Goal: Information Seeking & Learning: Check status

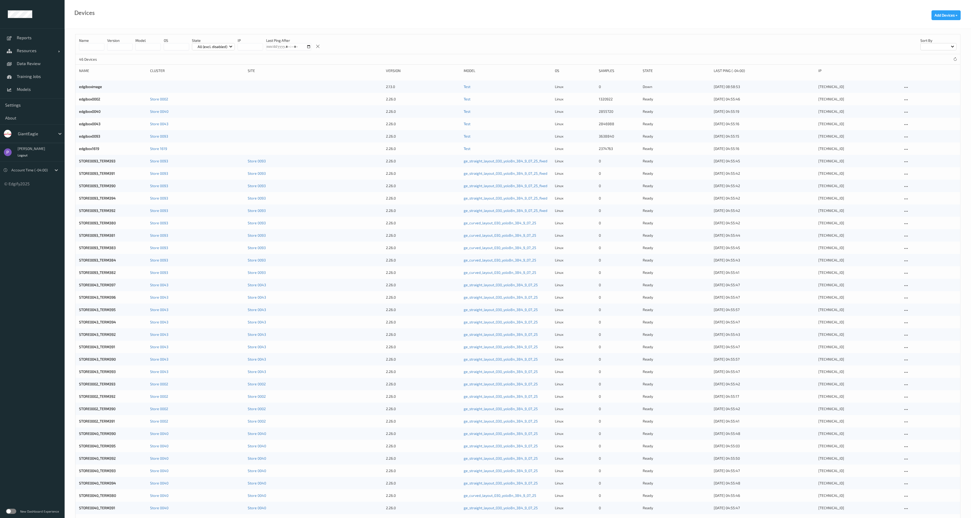
click at [12, 513] on label at bounding box center [11, 511] width 10 height 5
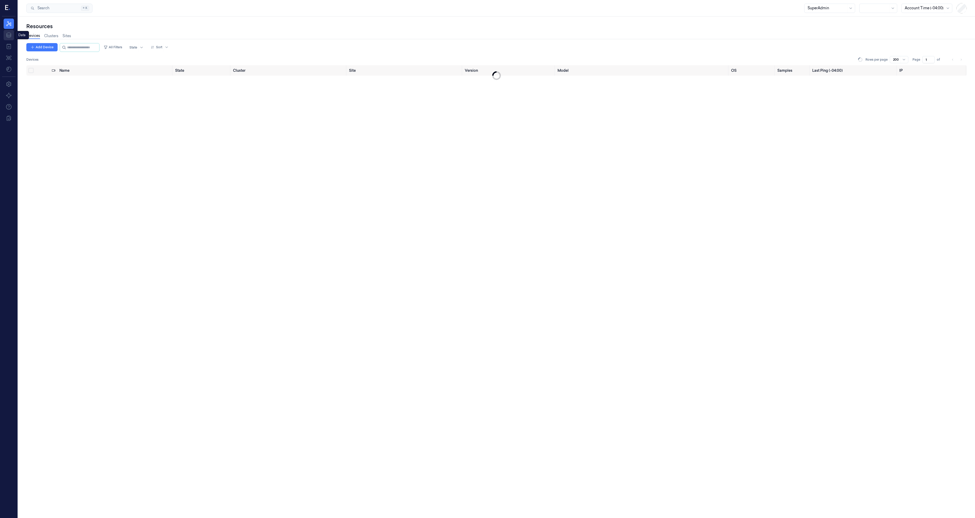
click at [10, 34] on icon at bounding box center [9, 35] width 6 height 6
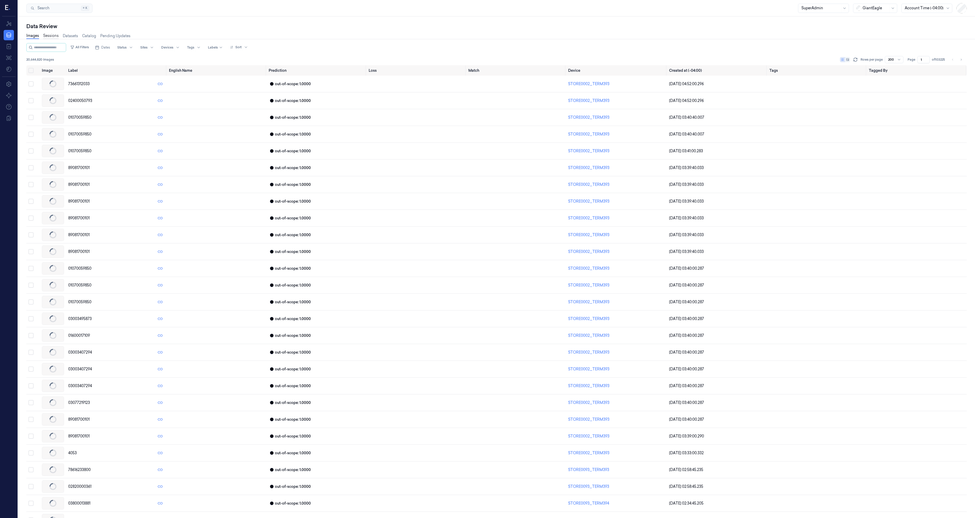
click at [50, 36] on link "Sessions" at bounding box center [50, 36] width 15 height 6
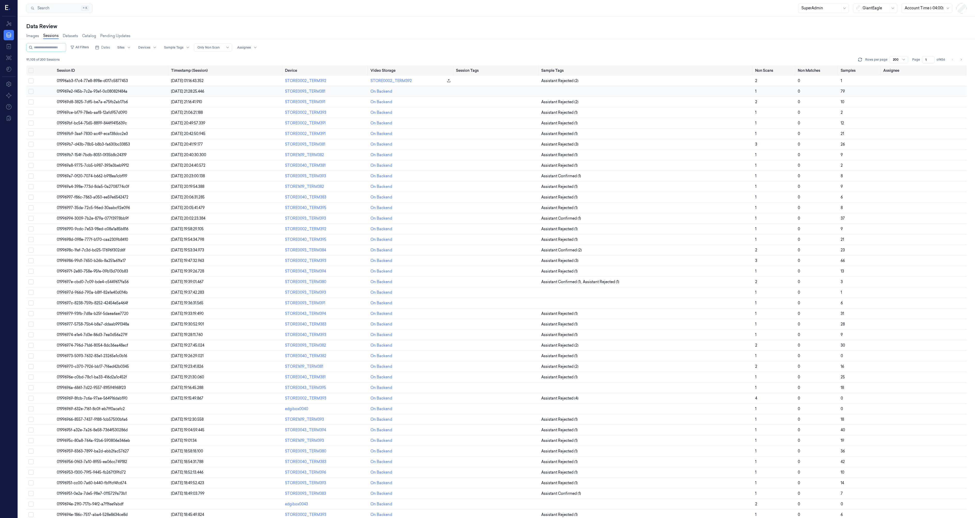
click at [73, 86] on td "019969e2-f45b-7c2a-93e1-0c08082f484a" at bounding box center [112, 91] width 114 height 11
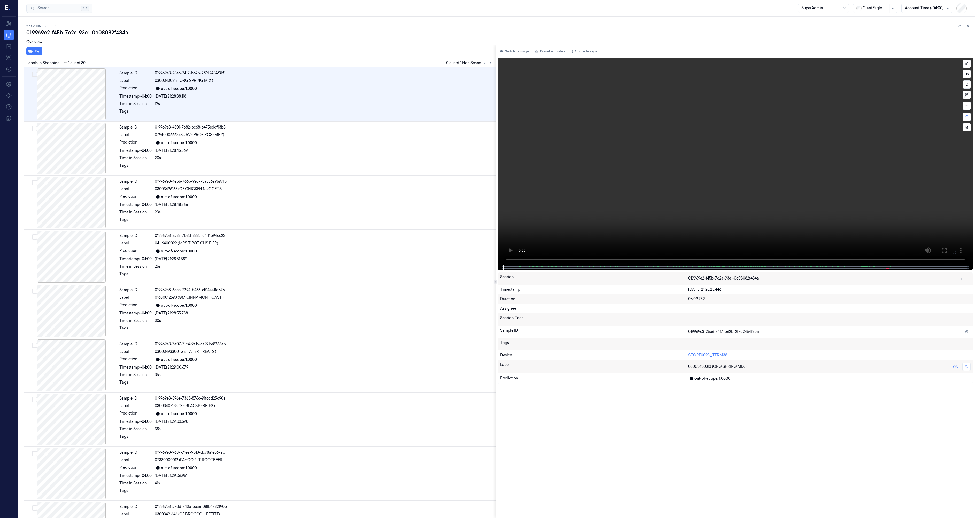
click at [700, 157] on video at bounding box center [735, 161] width 475 height 207
click at [697, 158] on video at bounding box center [735, 161] width 475 height 207
click at [958, 24] on icon at bounding box center [960, 26] width 4 height 4
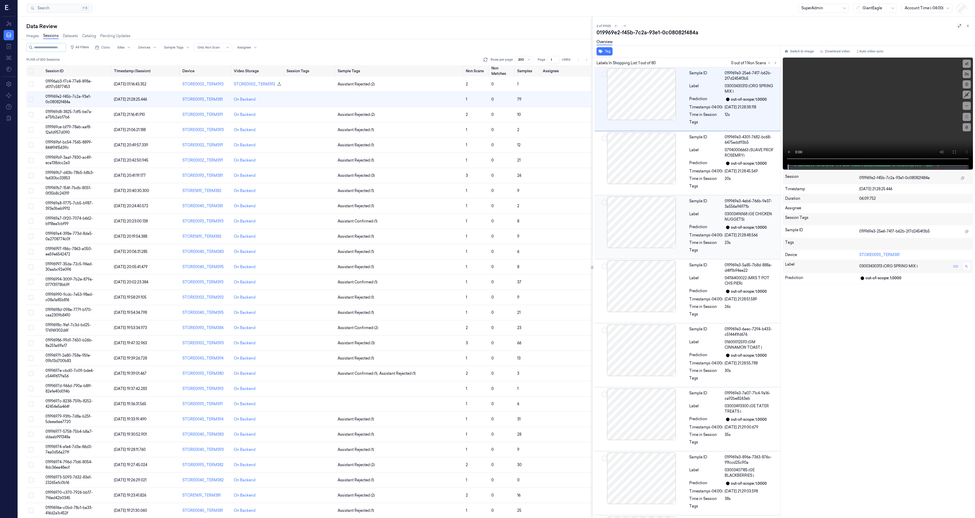
scroll to position [0, 2]
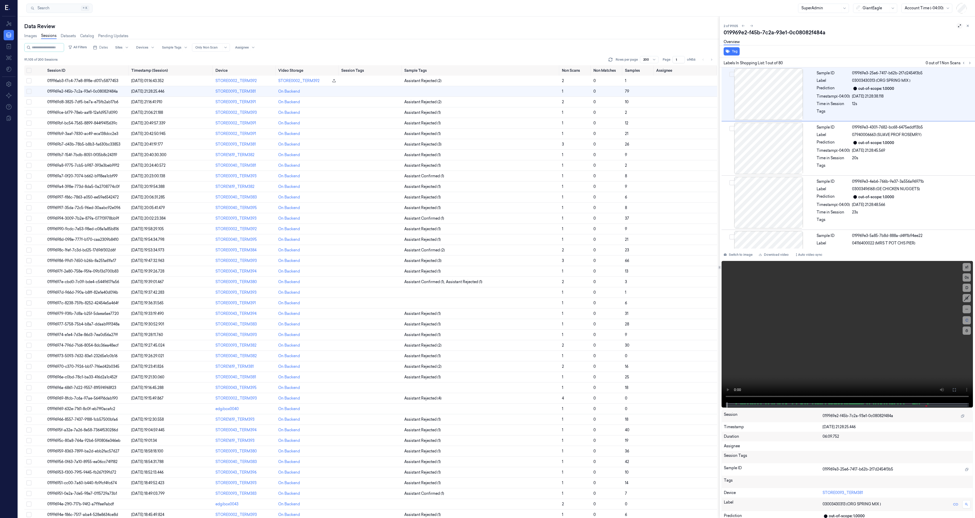
click at [719, 263] on div at bounding box center [719, 268] width 0 height 502
